Goal: Task Accomplishment & Management: Manage account settings

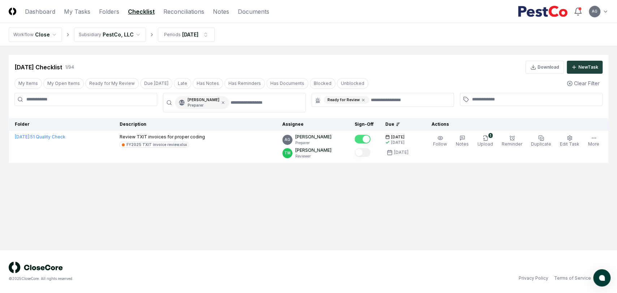
click at [337, 238] on main "Cancel Reassign [DATE] Checklist 1 / 94 Download New Task My Items My Open Item…" at bounding box center [308, 147] width 617 height 203
click at [332, 41] on nav "Workflow Close Subsidiary PestCo, LLC Periods [DATE]" at bounding box center [308, 34] width 617 height 23
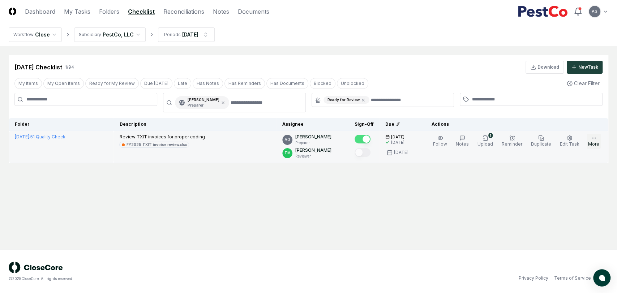
click at [590, 141] on button "More" at bounding box center [593, 141] width 14 height 15
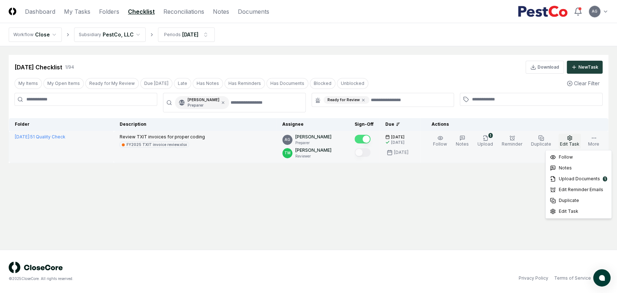
click at [576, 140] on button "Edit Task" at bounding box center [569, 141] width 22 height 15
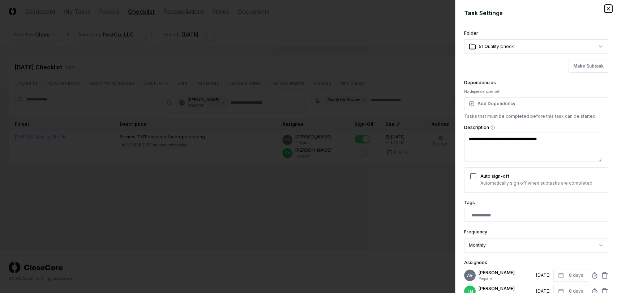
click at [605, 10] on icon "button" at bounding box center [608, 9] width 6 height 6
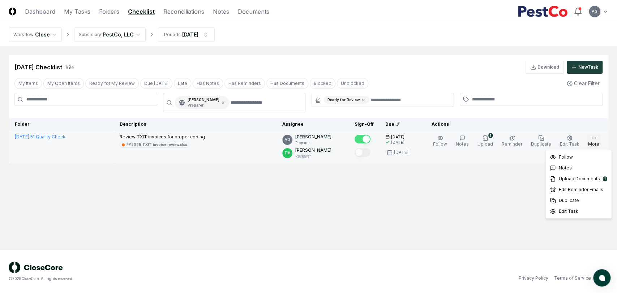
click at [595, 140] on icon "button" at bounding box center [594, 138] width 6 height 6
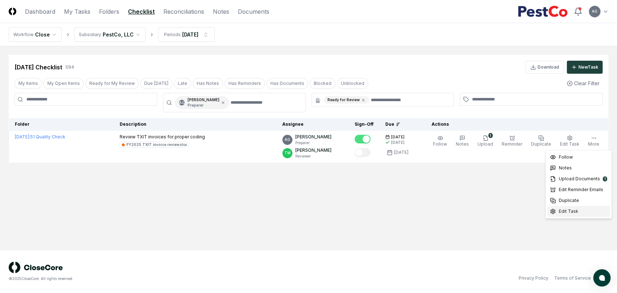
click at [586, 215] on div "Edit Task" at bounding box center [577, 211] width 63 height 11
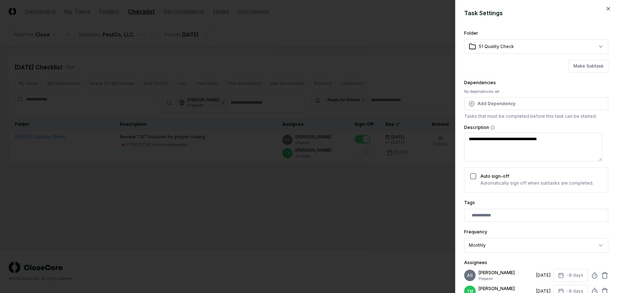
click at [339, 220] on div at bounding box center [308, 146] width 617 height 293
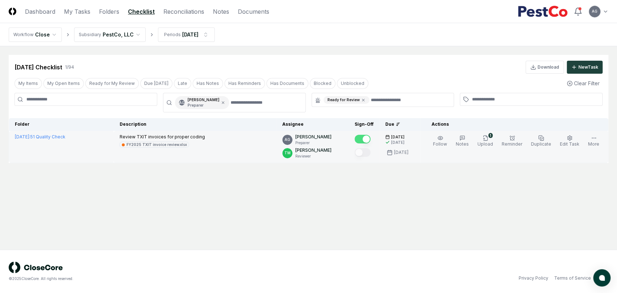
click at [247, 145] on div "Review TXIT invoices for proper coding FY2025 TXIT invoice review.xlsx" at bounding box center [194, 141] width 151 height 14
click at [78, 140] on td "[DATE] : 51 Quality Check" at bounding box center [61, 147] width 105 height 32
click at [590, 139] on button "More" at bounding box center [593, 141] width 14 height 15
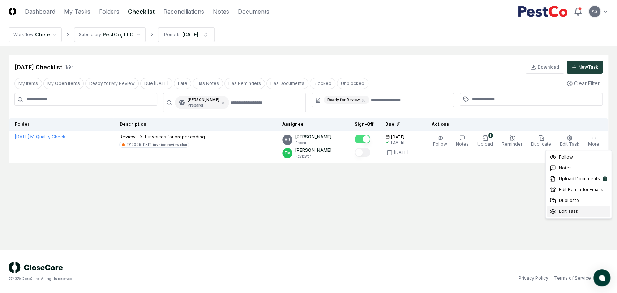
click at [578, 215] on div "Edit Task" at bounding box center [577, 211] width 63 height 11
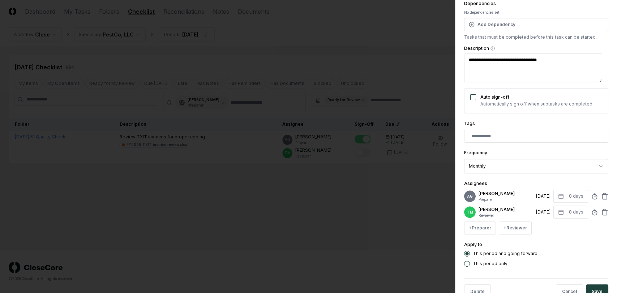
scroll to position [80, 0]
click at [591, 199] on icon at bounding box center [594, 194] width 7 height 7
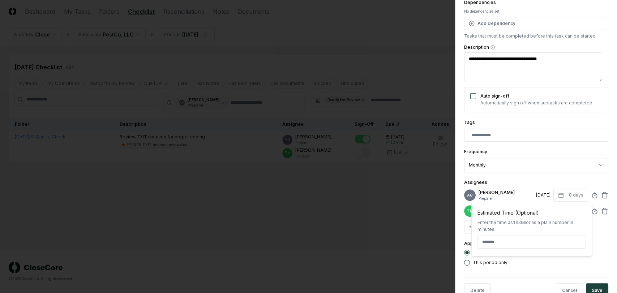
type textarea "*"
type input "*****"
click at [595, 233] on div "+ Preparer + Reviewer" at bounding box center [536, 226] width 144 height 13
click at [594, 196] on line at bounding box center [594, 195] width 1 height 1
type input "*"
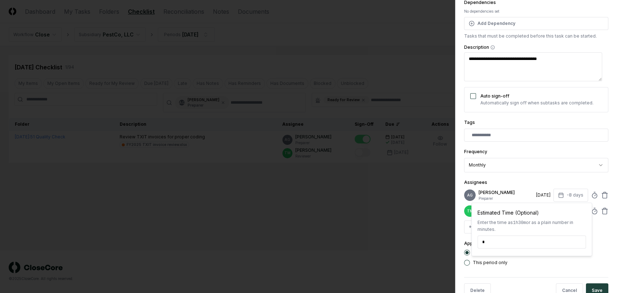
type textarea "*"
type input "*****"
click at [558, 255] on div "This period and going forward" at bounding box center [536, 253] width 144 height 6
click at [591, 199] on icon at bounding box center [594, 194] width 7 height 7
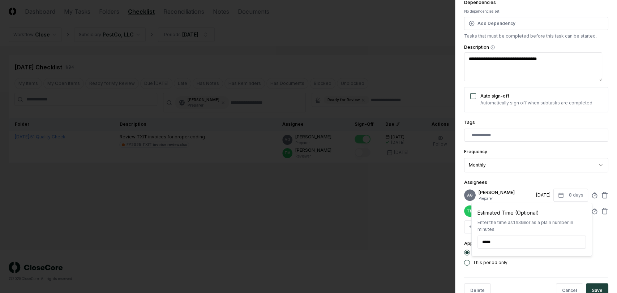
click at [579, 255] on div "This period and going forward" at bounding box center [536, 253] width 144 height 6
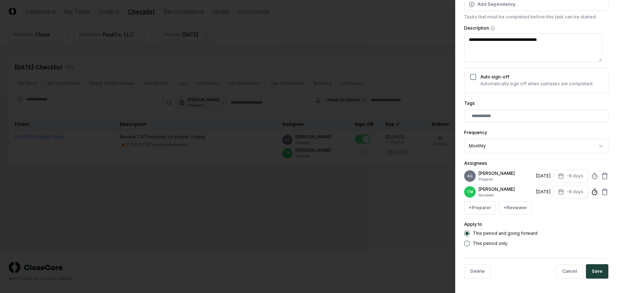
click at [591, 189] on icon at bounding box center [594, 191] width 7 height 7
click at [600, 219] on div "**********" at bounding box center [536, 88] width 144 height 317
click at [591, 172] on icon at bounding box center [594, 175] width 7 height 7
click at [580, 159] on div "Assignees AG [PERSON_NAME] Preparer [DATE] -8 days Estimated Time (Optional) En…" at bounding box center [536, 186] width 144 height 55
click at [588, 271] on button "Save" at bounding box center [596, 271] width 22 height 14
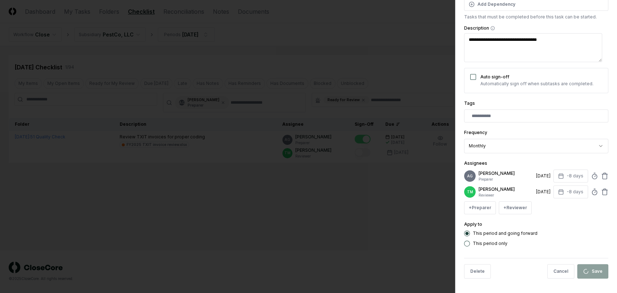
click at [376, 221] on body "**********" at bounding box center [308, 146] width 617 height 293
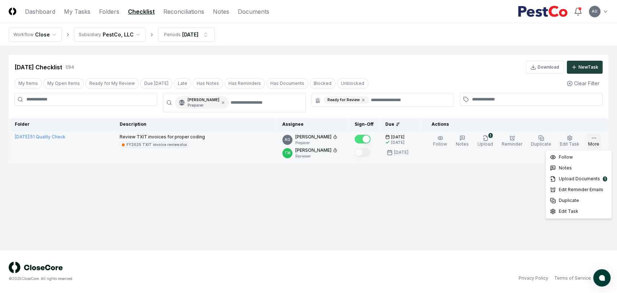
click at [590, 138] on button "More" at bounding box center [593, 141] width 14 height 15
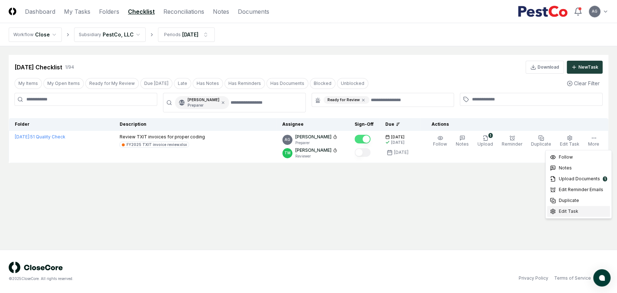
click at [566, 214] on span "Edit Task" at bounding box center [568, 211] width 20 height 7
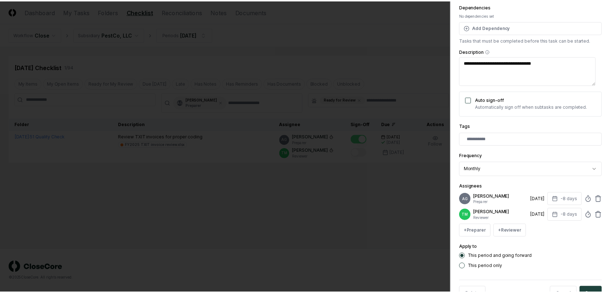
scroll to position [80, 0]
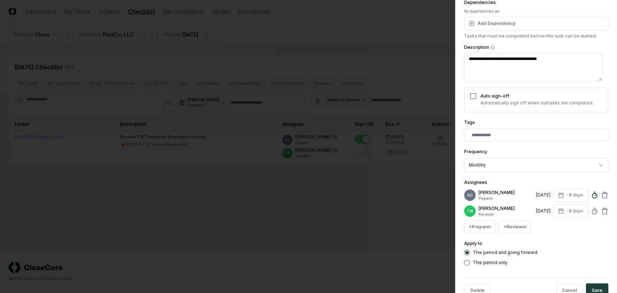
click at [591, 198] on icon at bounding box center [594, 194] width 7 height 7
type textarea "*"
click at [390, 218] on div at bounding box center [308, 146] width 617 height 293
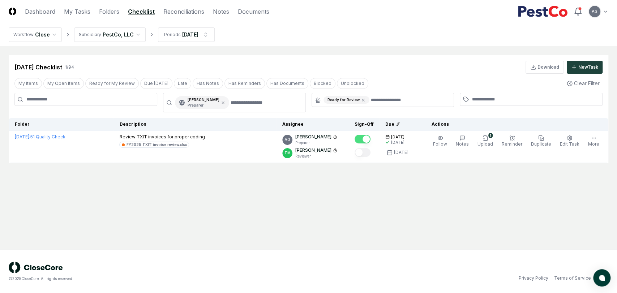
click at [390, 204] on main "Cancel Reassign [DATE] Checklist 1 / 94 Download New Task My Items My Open Item…" at bounding box center [308, 147] width 617 height 203
click at [362, 99] on icon at bounding box center [363, 100] width 2 height 2
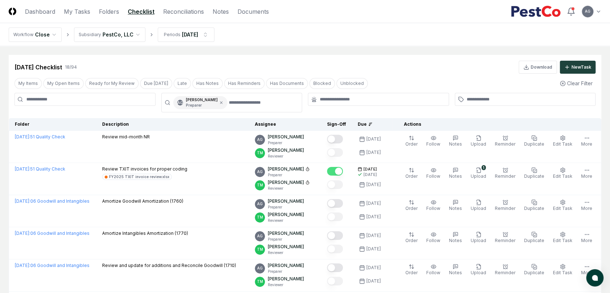
click at [278, 58] on div "[DATE] Checklist 18 / 94 Download New Task" at bounding box center [305, 64] width 593 height 19
click at [181, 12] on link "Reconciliations" at bounding box center [183, 11] width 41 height 9
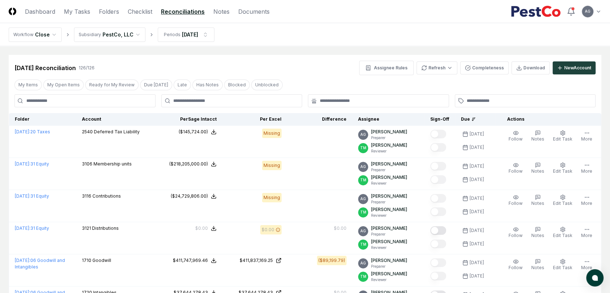
click at [329, 45] on nav "Workflow Close Subsidiary PestCo, LLC Periods [DATE]" at bounding box center [305, 34] width 610 height 23
click at [288, 41] on nav "Workflow Close Subsidiary PestCo, LLC Periods [DATE]" at bounding box center [305, 34] width 610 height 23
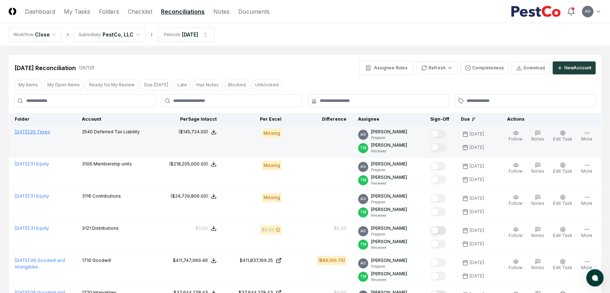
click at [50, 132] on link "[DATE] : 20 Taxes" at bounding box center [32, 131] width 35 height 5
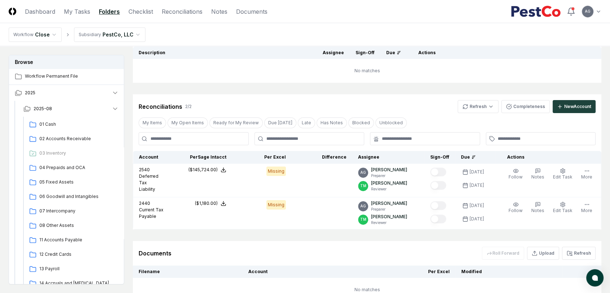
scroll to position [139, 0]
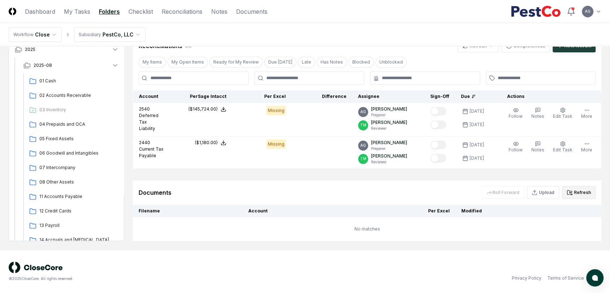
click at [576, 191] on button "Refresh" at bounding box center [579, 192] width 34 height 13
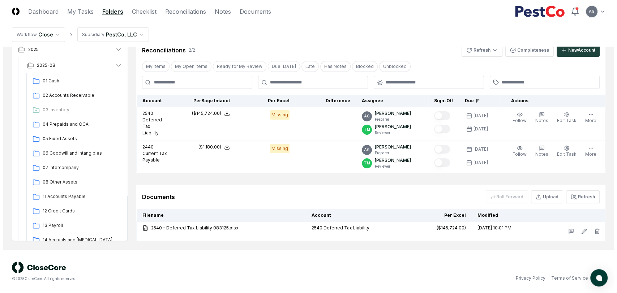
scroll to position [134, 0]
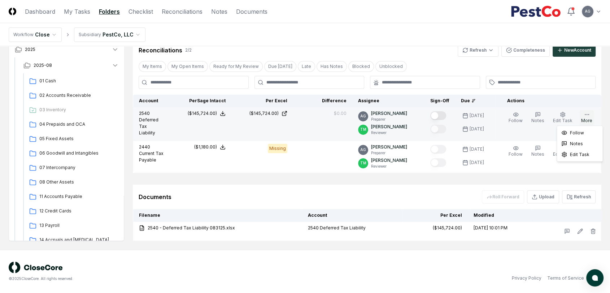
click at [589, 119] on button "More" at bounding box center [587, 117] width 14 height 15
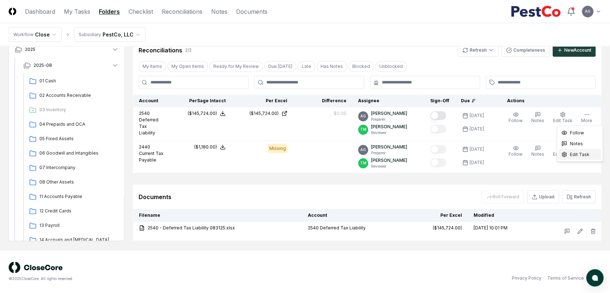
click at [583, 155] on span "Edit Task" at bounding box center [580, 154] width 20 height 7
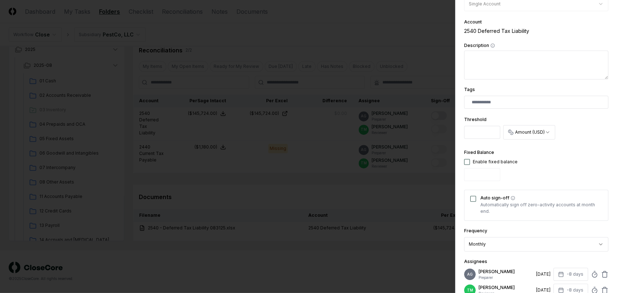
scroll to position [200, 0]
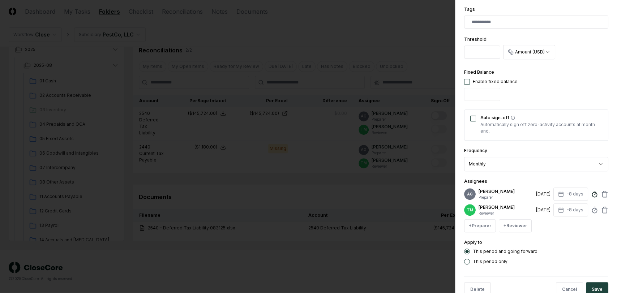
click at [594, 195] on line at bounding box center [594, 194] width 1 height 1
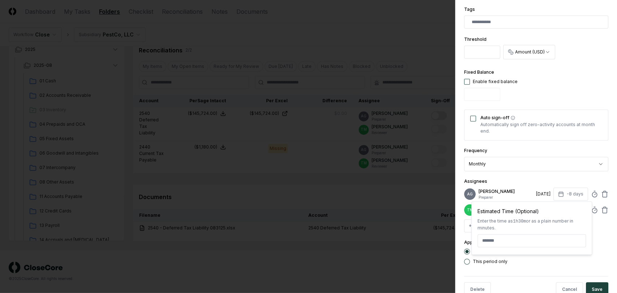
click at [493, 239] on input at bounding box center [531, 240] width 108 height 13
type input "*****"
click at [602, 254] on div "**********" at bounding box center [536, 146] width 162 height 293
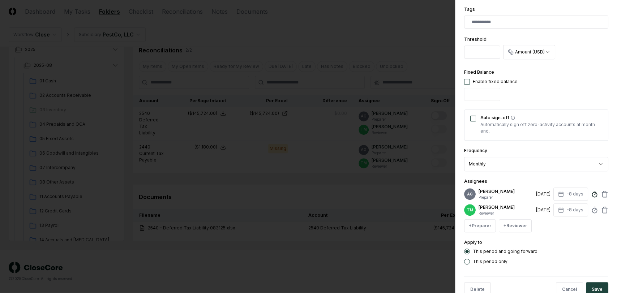
click at [591, 198] on icon at bounding box center [594, 193] width 7 height 7
click at [585, 178] on div "Assignees AG [PERSON_NAME] Preparer [DATE] -8 days Estimated Time (Optional) En…" at bounding box center [536, 204] width 144 height 55
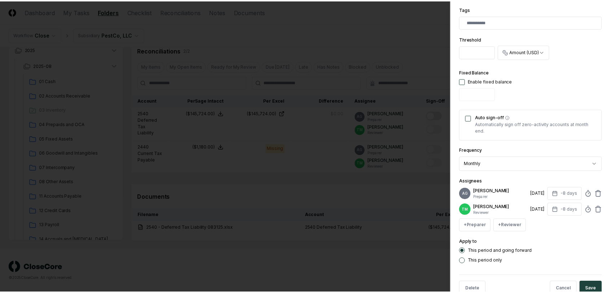
scroll to position [229, 0]
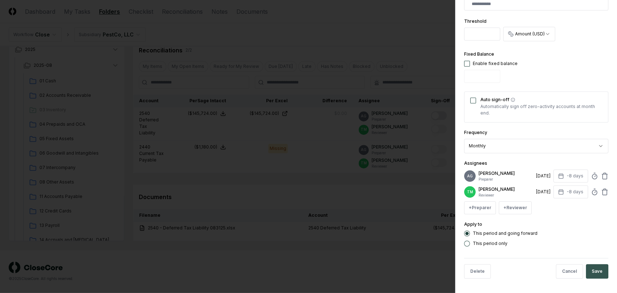
click at [593, 275] on button "Save" at bounding box center [596, 271] width 22 height 14
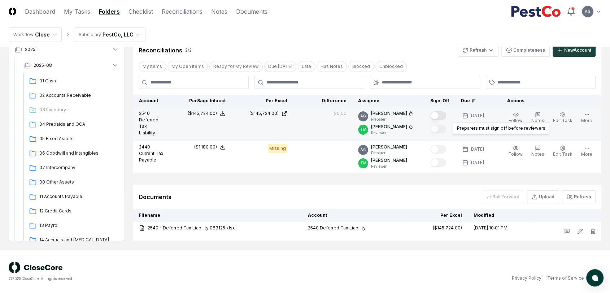
click at [445, 116] on button "Mark complete" at bounding box center [439, 115] width 16 height 9
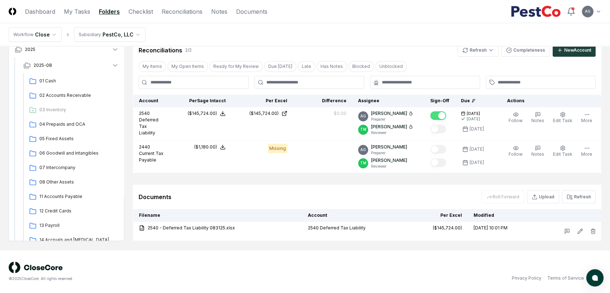
click at [416, 263] on div "© 2025 CloseCore. All rights reserved. Privacy Policy Terms of Service" at bounding box center [305, 271] width 593 height 20
click at [407, 31] on nav "Workflow Close Subsidiary PestCo, LLC" at bounding box center [305, 34] width 610 height 23
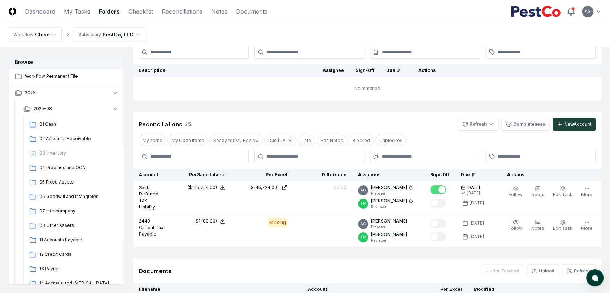
scroll to position [54, 0]
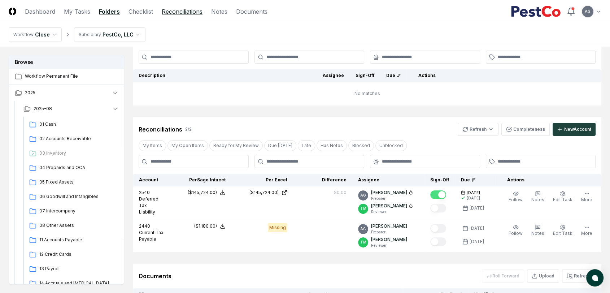
click at [176, 10] on link "Reconciliations" at bounding box center [182, 11] width 41 height 9
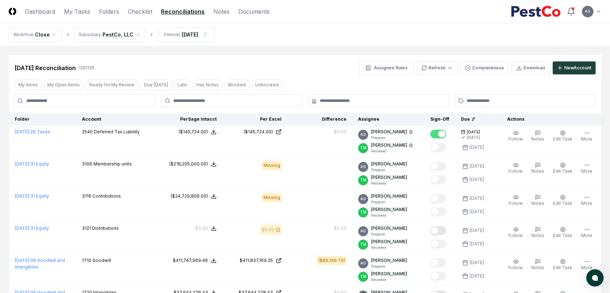
click at [314, 46] on nav "Workflow Close Subsidiary PestCo, LLC Periods [DATE]" at bounding box center [305, 34] width 610 height 23
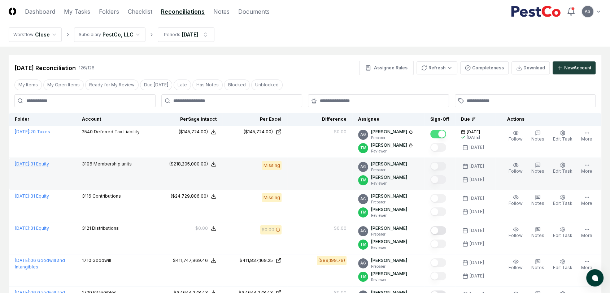
click at [49, 165] on link "[DATE] : 31 Equity" at bounding box center [32, 163] width 34 height 5
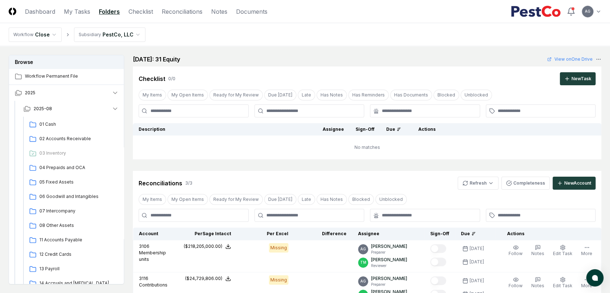
click at [353, 40] on nav "Workflow Close Subsidiary PestCo, LLC" at bounding box center [305, 34] width 610 height 23
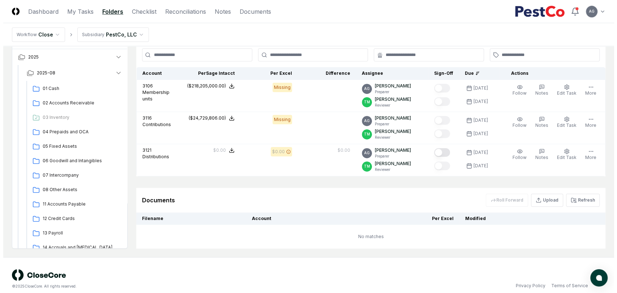
scroll to position [168, 0]
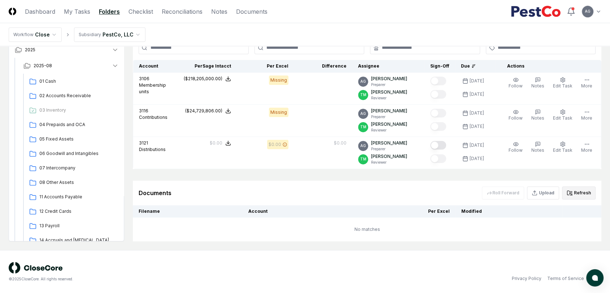
click at [573, 192] on icon at bounding box center [570, 193] width 6 height 6
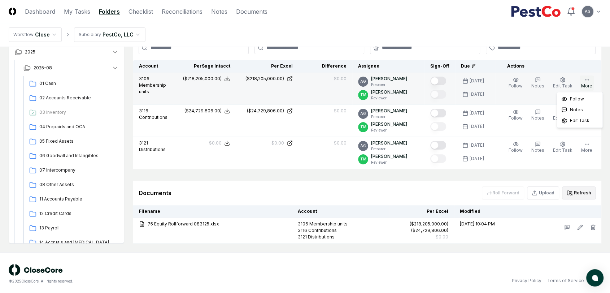
click at [582, 83] on button "More" at bounding box center [587, 82] width 14 height 15
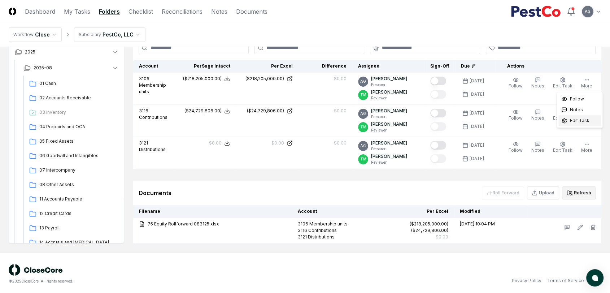
click at [580, 121] on span "Edit Task" at bounding box center [580, 120] width 20 height 7
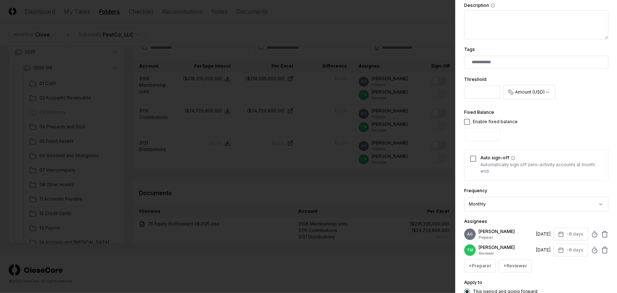
scroll to position [200, 0]
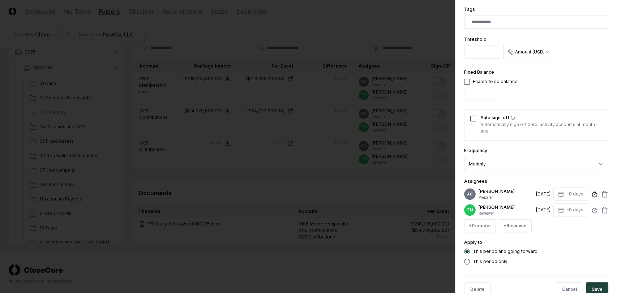
click at [592, 195] on circle at bounding box center [594, 194] width 5 height 5
type input "*****"
click at [554, 254] on div "This period and going forward" at bounding box center [536, 251] width 144 height 6
click at [591, 194] on icon at bounding box center [594, 193] width 7 height 7
click at [579, 172] on div "**********" at bounding box center [536, 46] width 144 height 436
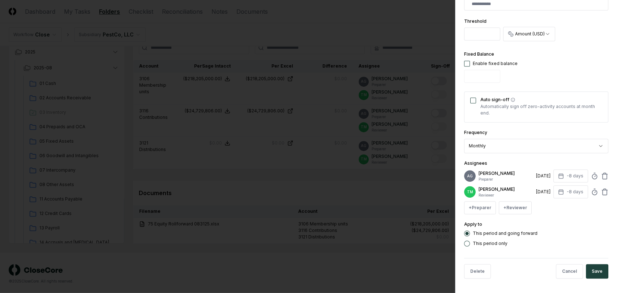
scroll to position [229, 0]
click at [597, 269] on button "Save" at bounding box center [596, 271] width 22 height 14
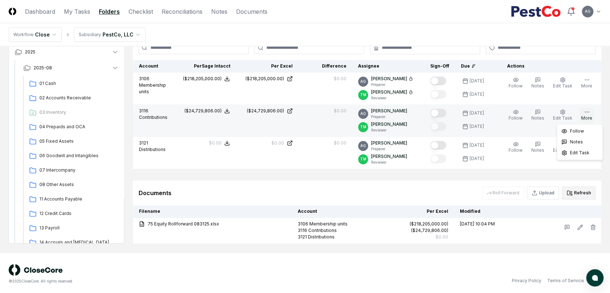
click at [584, 112] on button "More" at bounding box center [587, 115] width 14 height 15
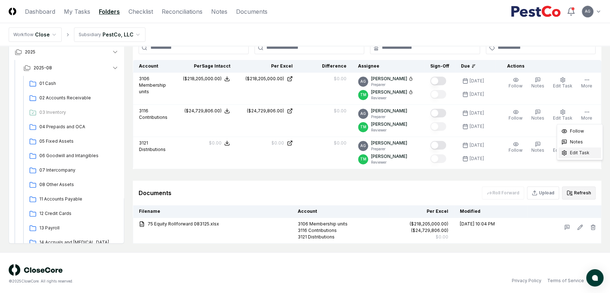
click at [580, 155] on span "Edit Task" at bounding box center [580, 153] width 20 height 7
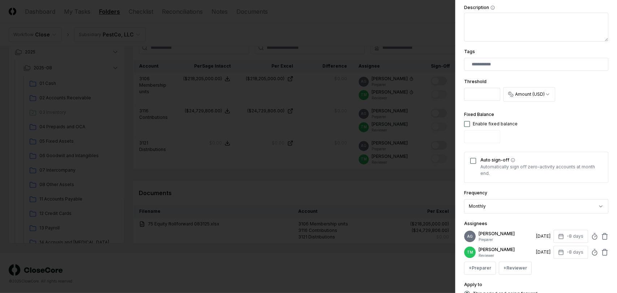
scroll to position [200, 0]
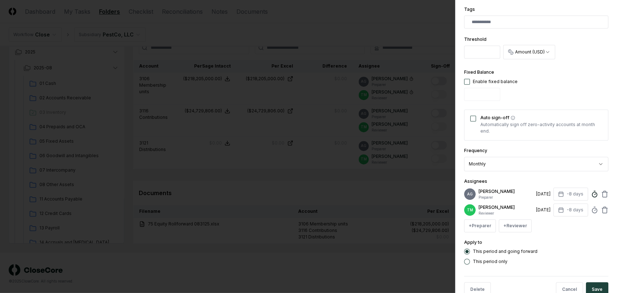
click at [591, 195] on icon at bounding box center [594, 193] width 7 height 7
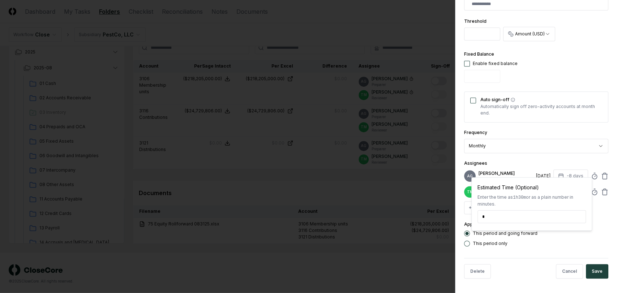
scroll to position [229, 0]
type input "*****"
click at [594, 270] on button "Save" at bounding box center [596, 271] width 22 height 14
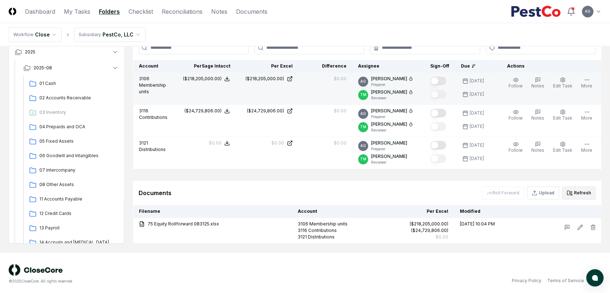
click at [445, 79] on button "Mark complete" at bounding box center [439, 81] width 16 height 9
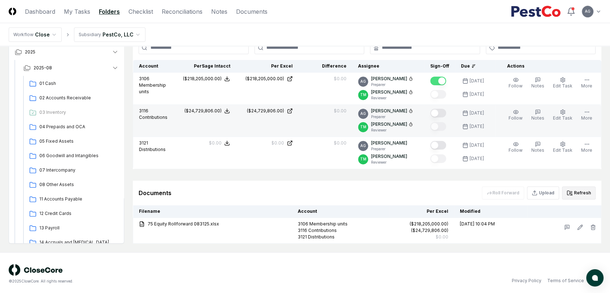
click at [445, 112] on button "Mark complete" at bounding box center [439, 113] width 16 height 9
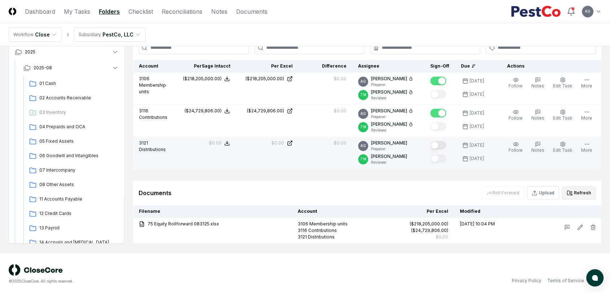
click at [445, 143] on button "Mark complete" at bounding box center [439, 145] width 16 height 9
click at [588, 144] on icon "button" at bounding box center [587, 144] width 6 height 6
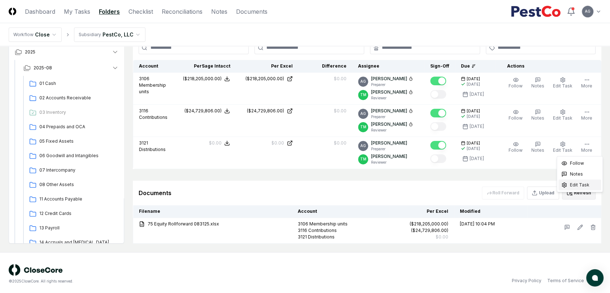
click at [579, 183] on span "Edit Task" at bounding box center [580, 185] width 20 height 7
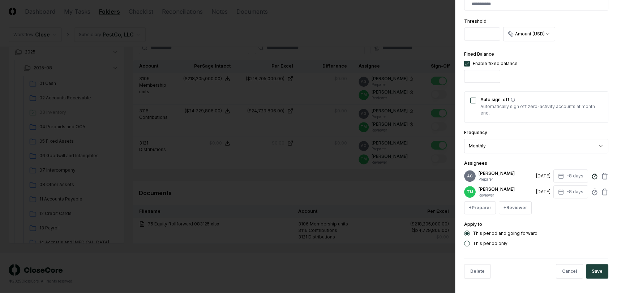
click at [591, 172] on icon at bounding box center [594, 175] width 7 height 7
type input "*"
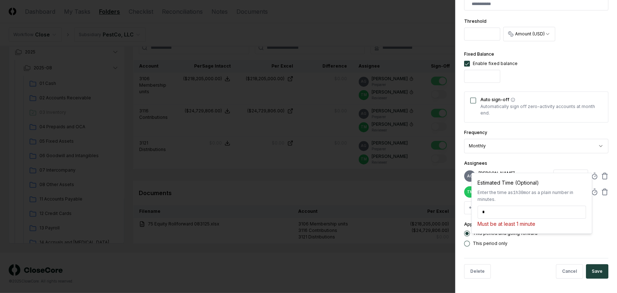
drag, startPoint x: 490, startPoint y: 211, endPoint x: 482, endPoint y: 211, distance: 8.3
click at [482, 211] on input "*" at bounding box center [531, 212] width 108 height 13
type input "*****"
click at [562, 270] on button "Cancel" at bounding box center [568, 271] width 27 height 14
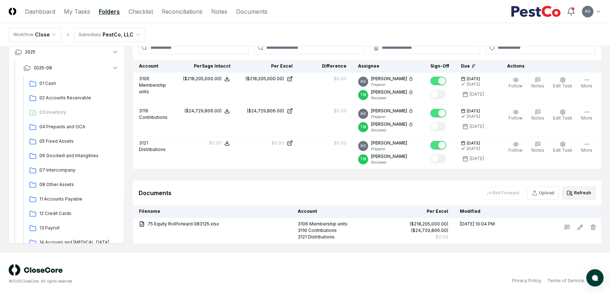
click at [439, 190] on div "Documents Roll Forward Upload Refresh" at bounding box center [367, 192] width 457 height 13
click at [416, 186] on div "Documents Roll Forward Upload Refresh" at bounding box center [367, 192] width 457 height 13
click at [381, 181] on div "Documents Roll Forward Upload Refresh" at bounding box center [367, 193] width 469 height 25
click at [185, 9] on link "Reconciliations" at bounding box center [182, 11] width 41 height 9
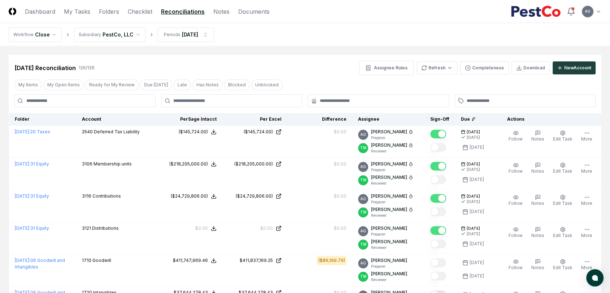
click at [314, 56] on div "[DATE] Reconciliation 126 / 126 Assignee Rules Refresh Completeness Download Ne…" at bounding box center [305, 65] width 593 height 20
click at [82, 13] on link "My Tasks" at bounding box center [77, 11] width 26 height 9
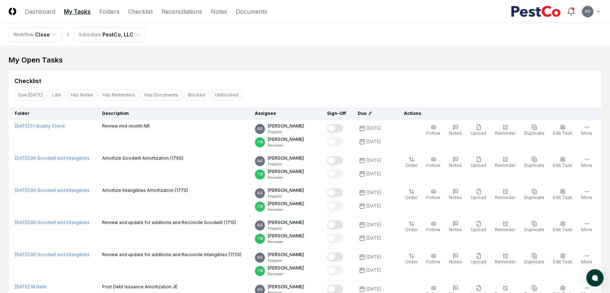
click at [313, 55] on div "My Open Tasks" at bounding box center [305, 60] width 593 height 10
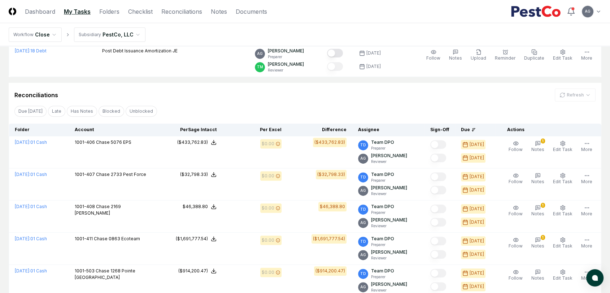
scroll to position [241, 0]
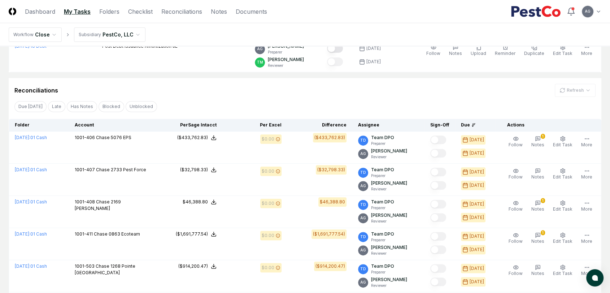
click at [325, 90] on div "Reconciliations Refresh" at bounding box center [305, 90] width 582 height 13
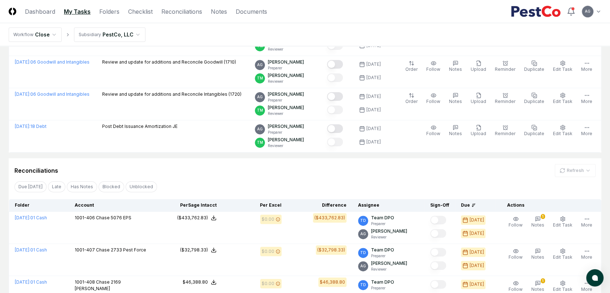
scroll to position [0, 0]
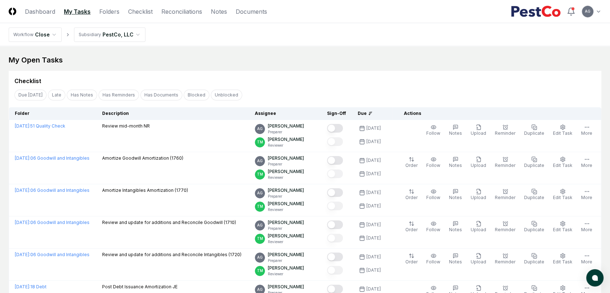
click at [311, 72] on div "Checklist" at bounding box center [305, 78] width 593 height 14
click at [343, 58] on div "My Open Tasks" at bounding box center [305, 60] width 593 height 10
click at [409, 64] on div "My Open Tasks" at bounding box center [305, 60] width 593 height 10
